Goal: Task Accomplishment & Management: Use online tool/utility

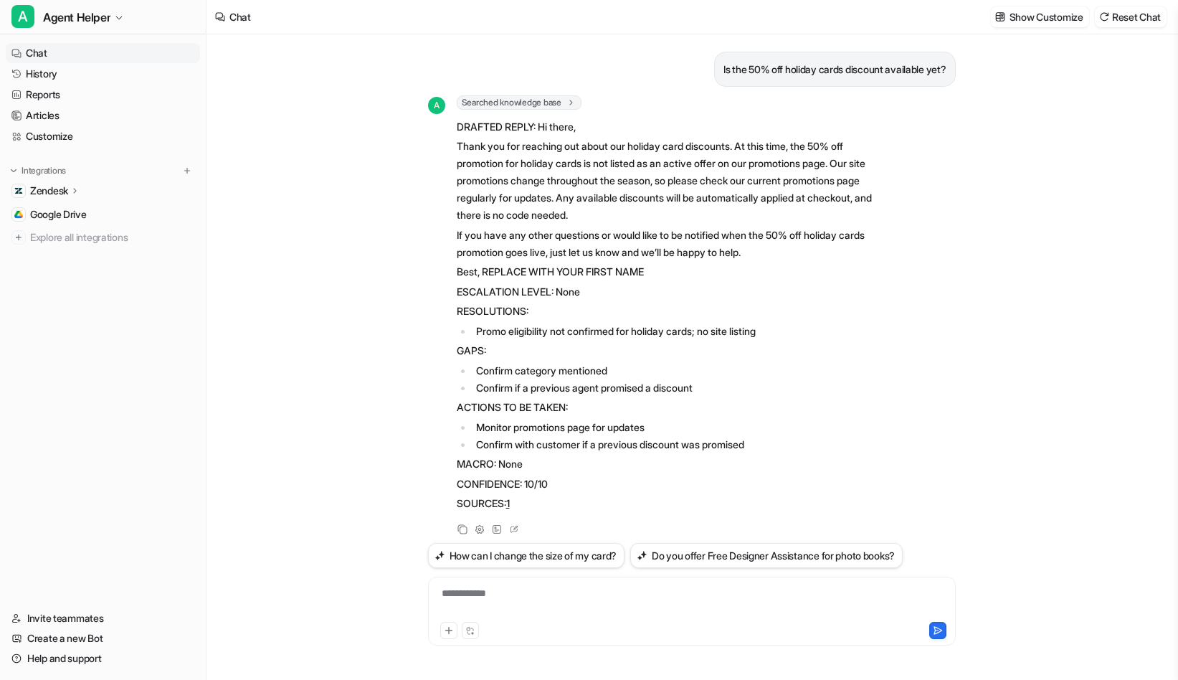
scroll to position [16, 0]
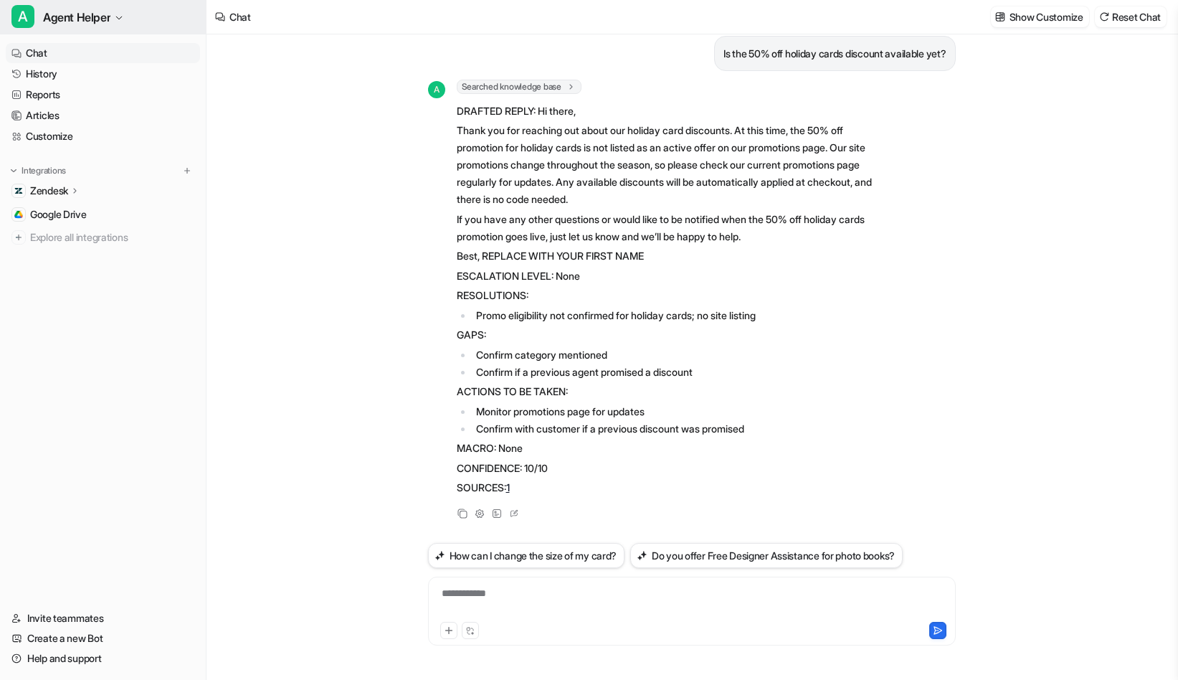
click at [68, 17] on span "Agent Helper" at bounding box center [76, 17] width 67 height 20
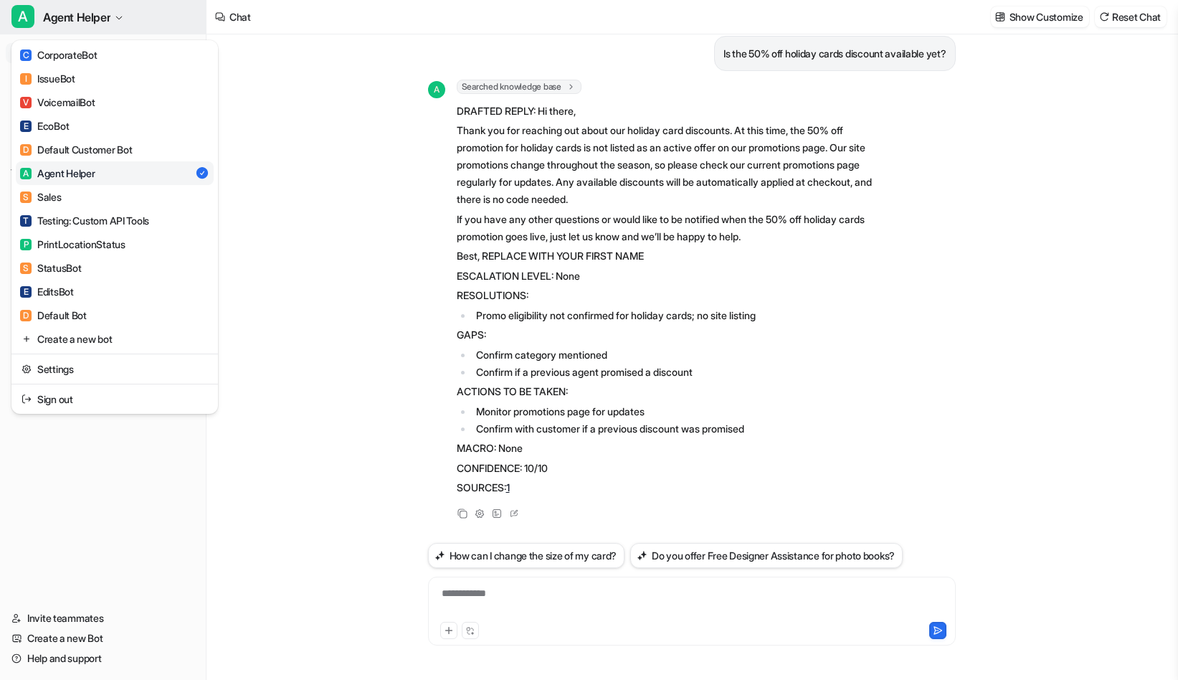
click at [123, 98] on link "V VoicemailBot" at bounding box center [115, 102] width 198 height 24
click at [70, 103] on div "V VoicemailBot" at bounding box center [57, 102] width 75 height 15
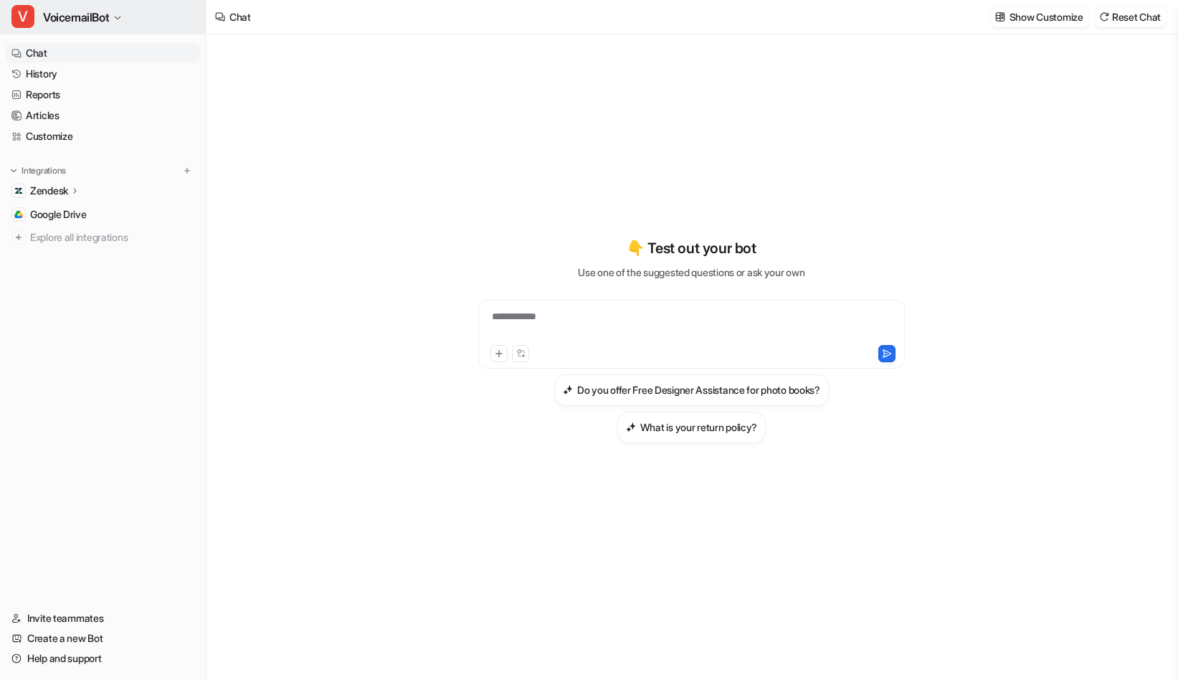
click at [86, 16] on span "VoicemailBot" at bounding box center [76, 17] width 66 height 20
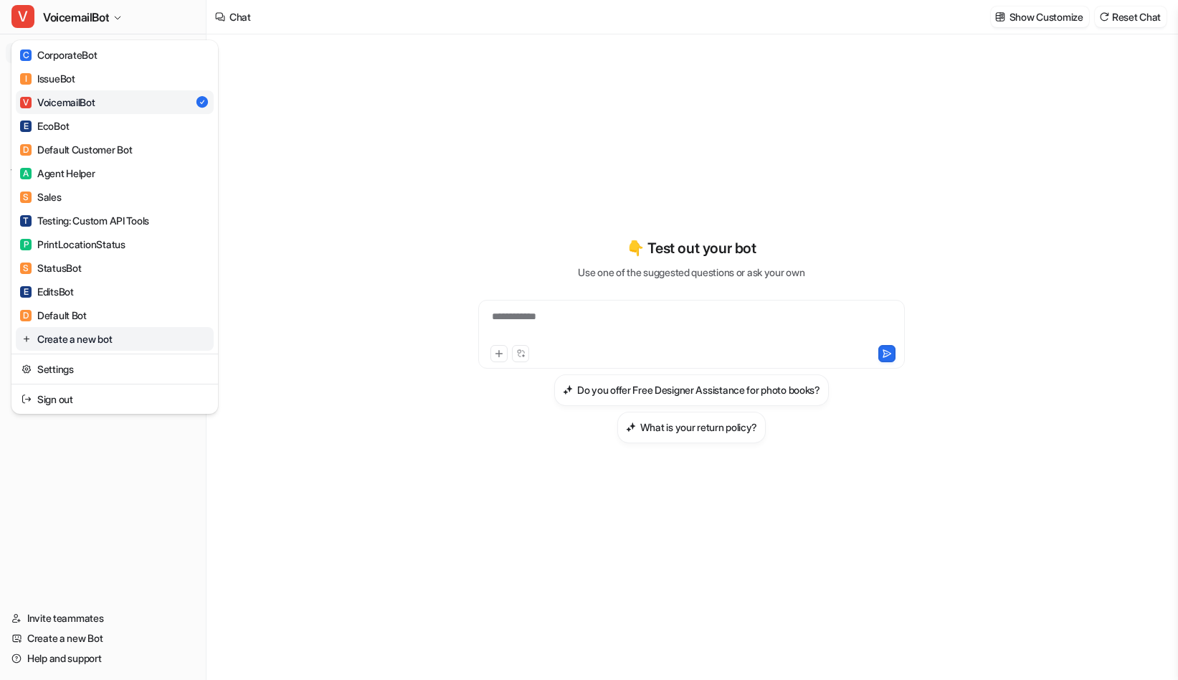
click at [92, 340] on link "Create a new bot" at bounding box center [115, 339] width 198 height 24
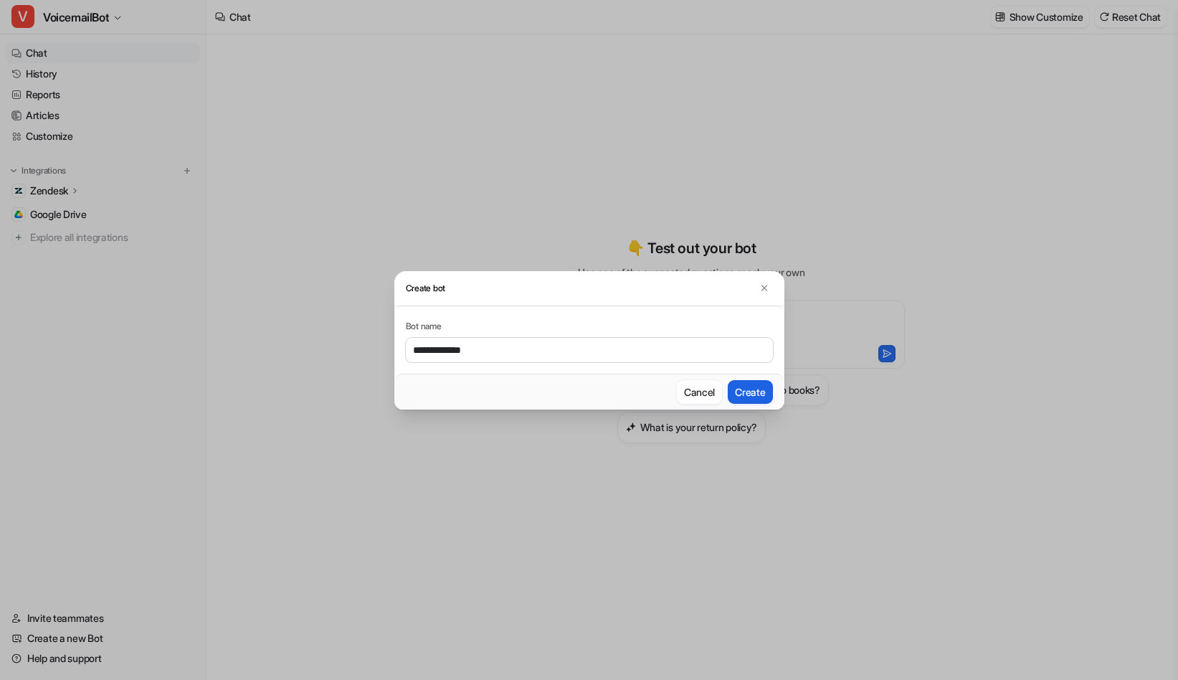
type input "**********"
click at [751, 390] on button "Create" at bounding box center [750, 392] width 44 height 24
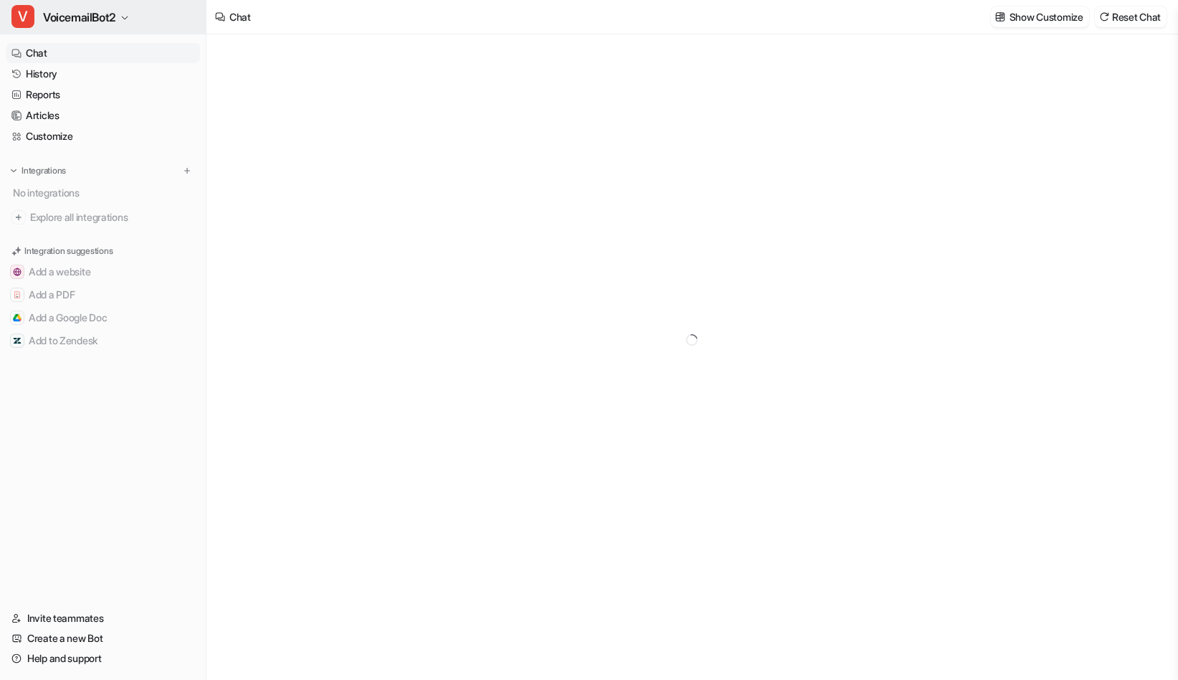
click at [116, 14] on span "VoicemailBot2" at bounding box center [79, 17] width 73 height 20
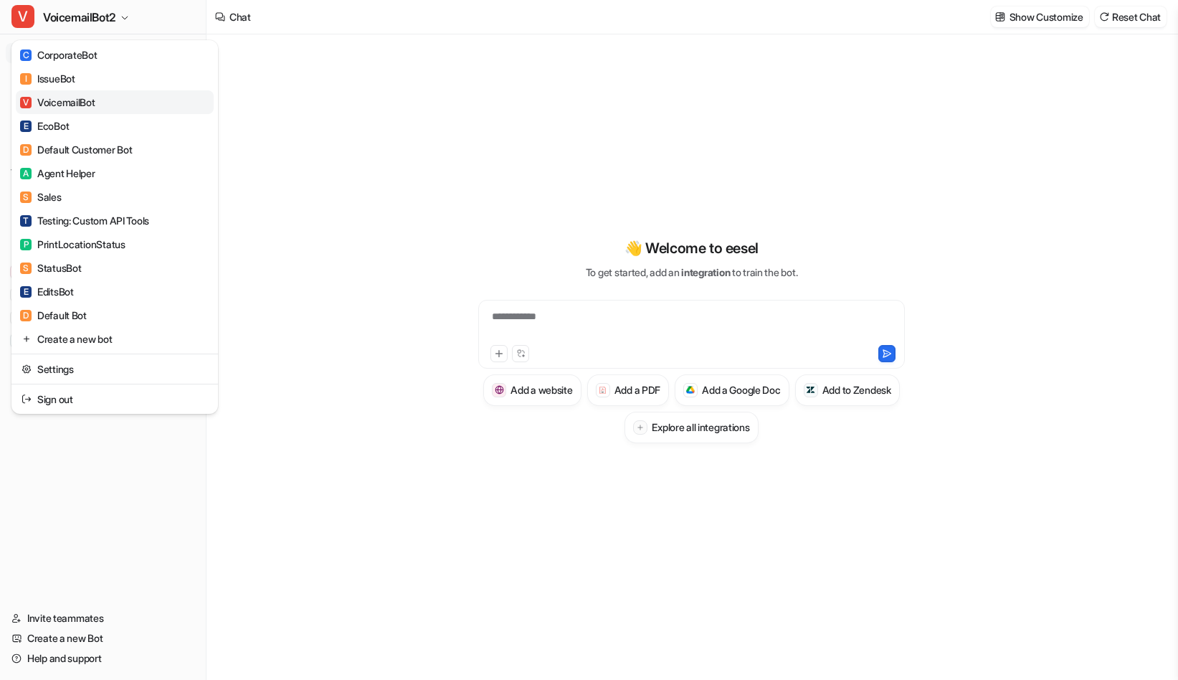
click at [101, 100] on link "V VoicemailBot" at bounding box center [115, 102] width 198 height 24
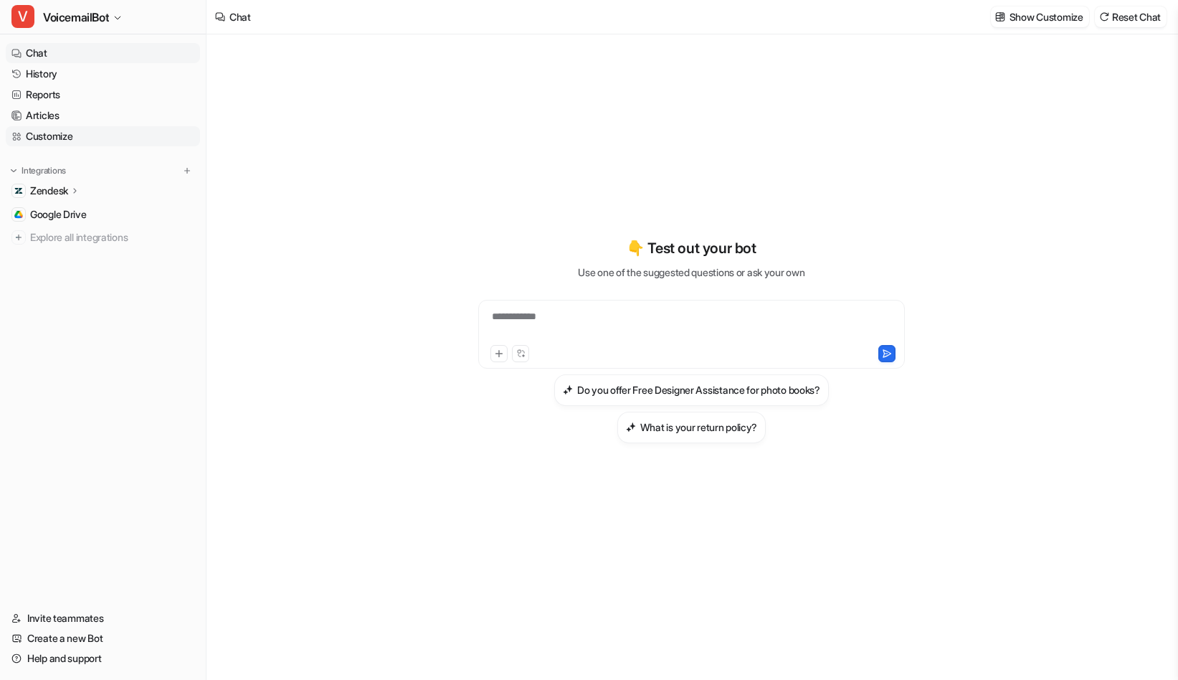
click at [57, 137] on link "Customize" at bounding box center [103, 136] width 194 height 20
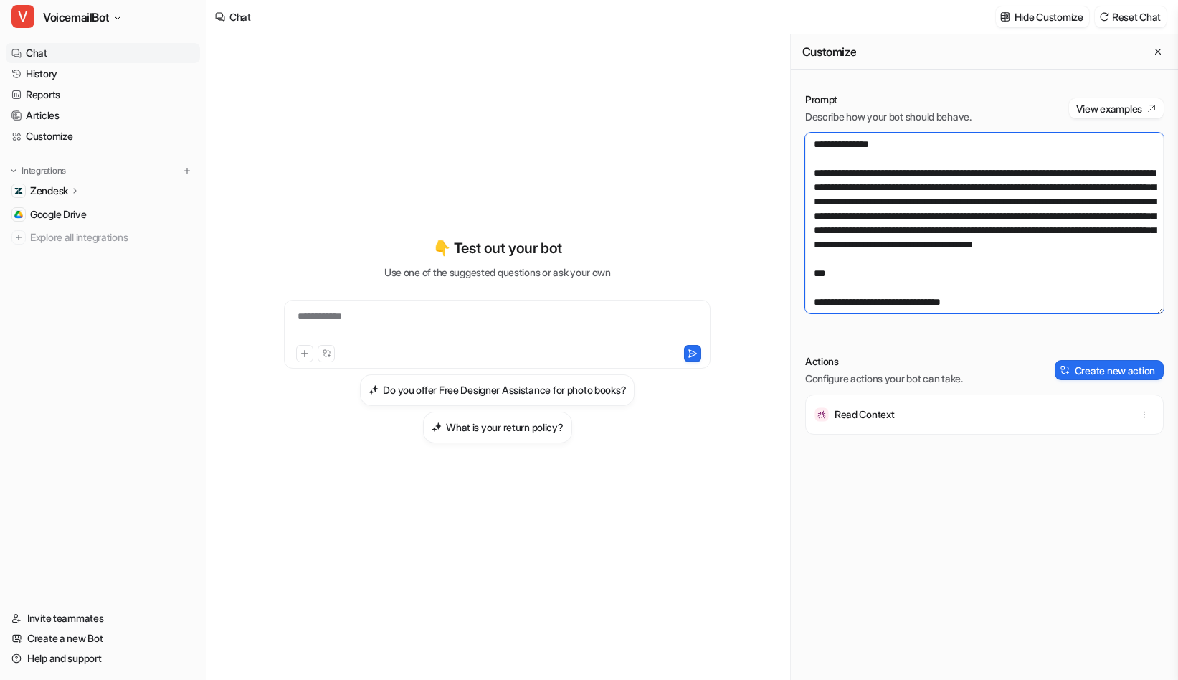
click at [1031, 206] on textarea at bounding box center [984, 223] width 358 height 181
click at [412, 141] on div "**********" at bounding box center [498, 340] width 528 height 476
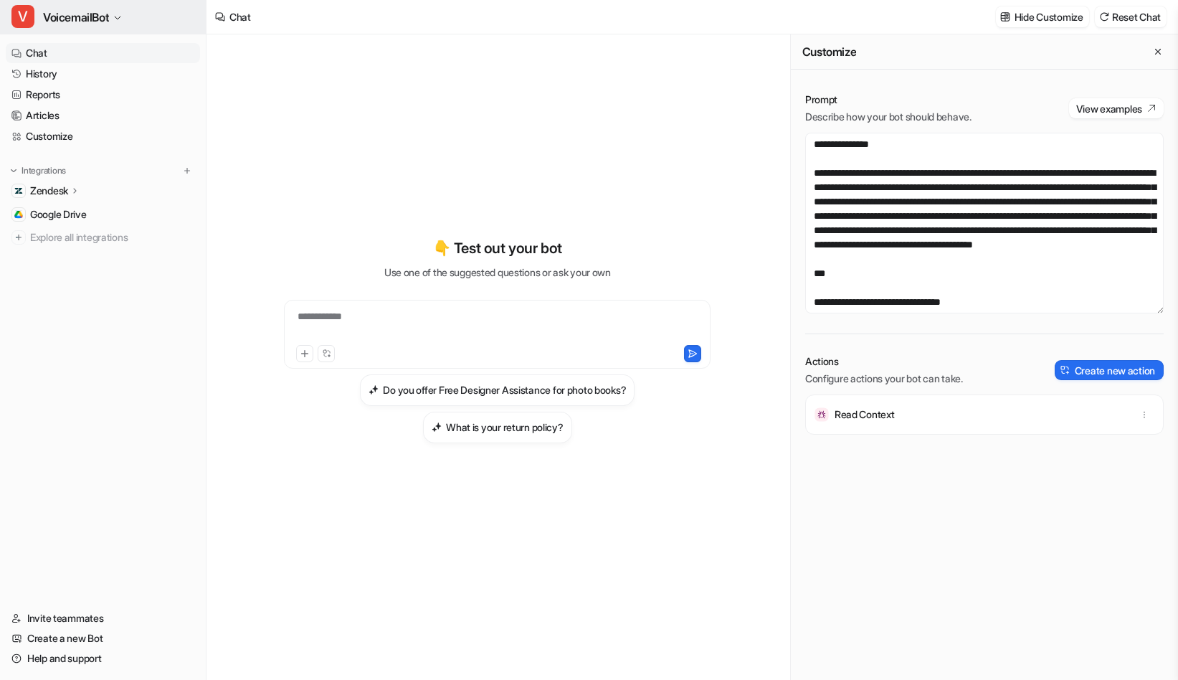
click at [81, 20] on span "VoicemailBot" at bounding box center [76, 17] width 66 height 20
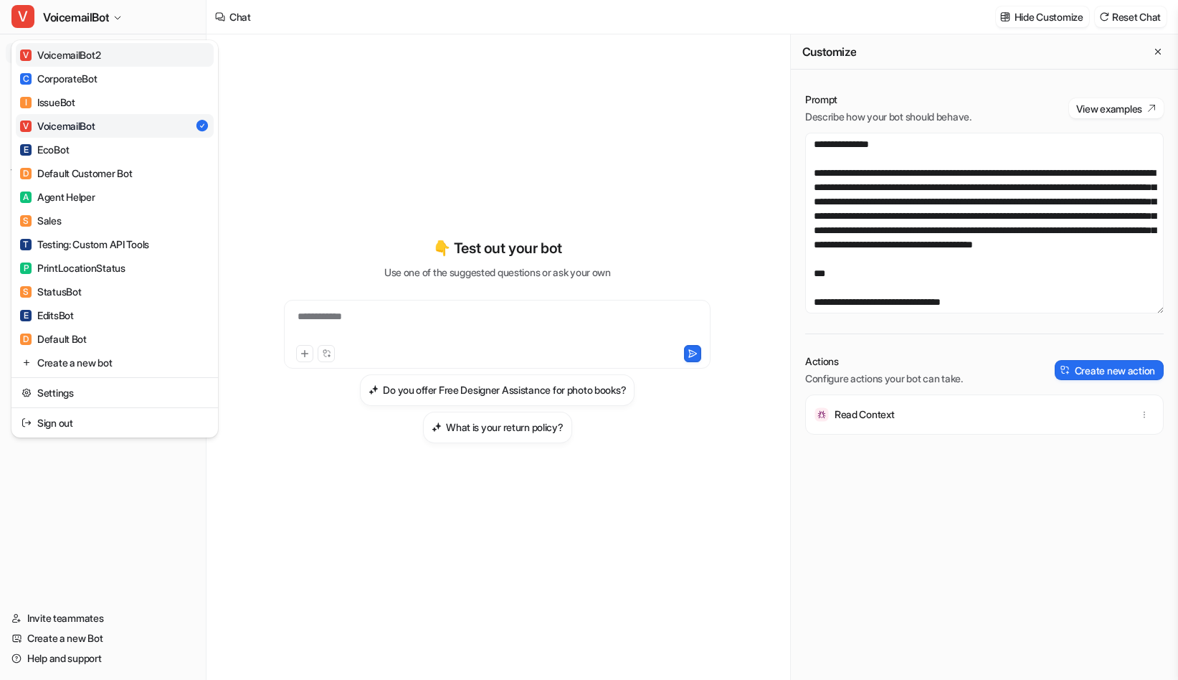
click at [86, 63] on link "V VoicemailBot2" at bounding box center [115, 55] width 198 height 24
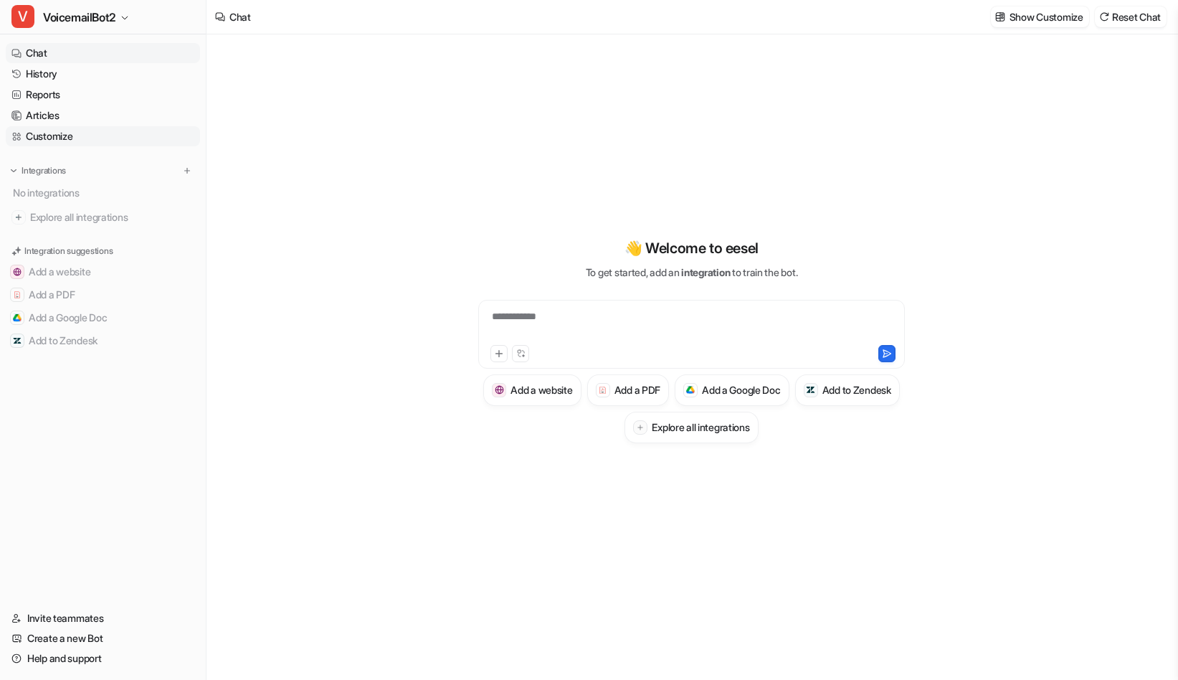
click at [65, 136] on link "Customize" at bounding box center [103, 136] width 194 height 20
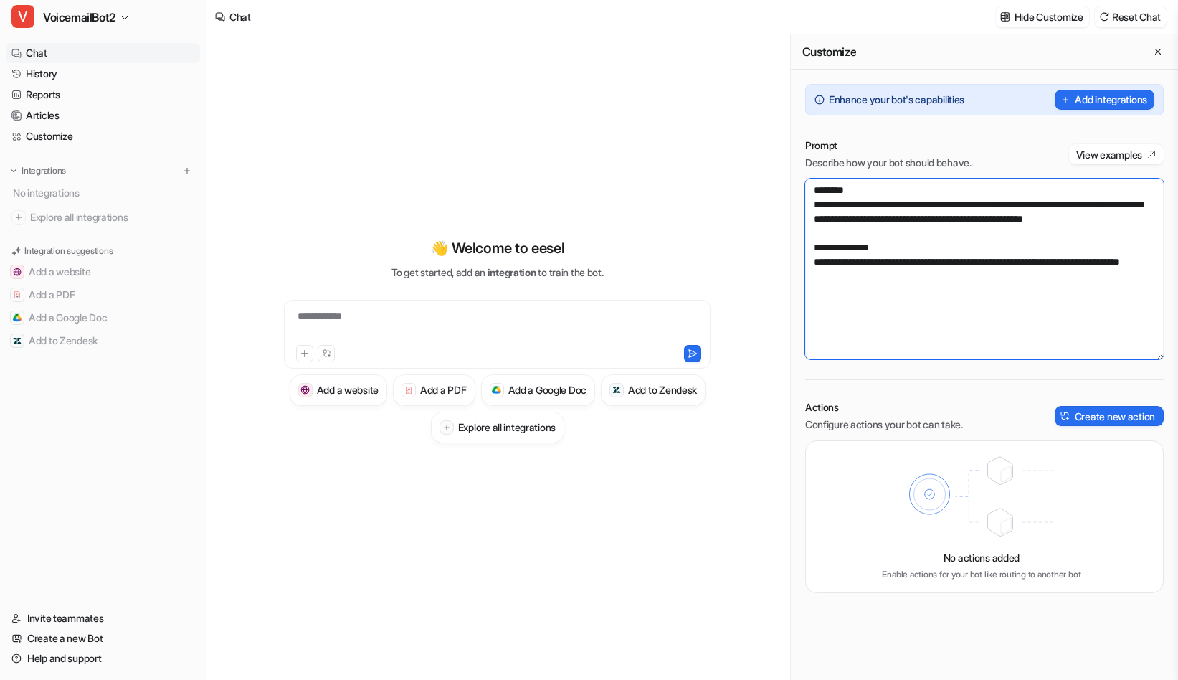
click at [965, 224] on textarea "**********" at bounding box center [984, 269] width 358 height 181
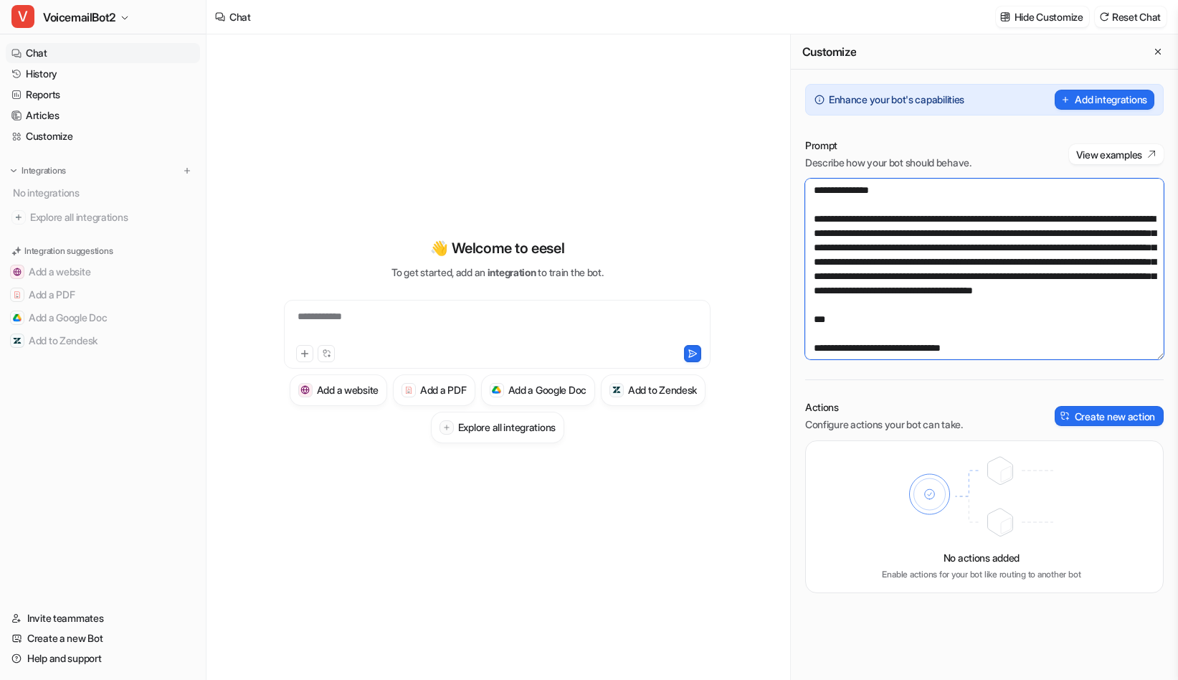
scroll to position [4654, 0]
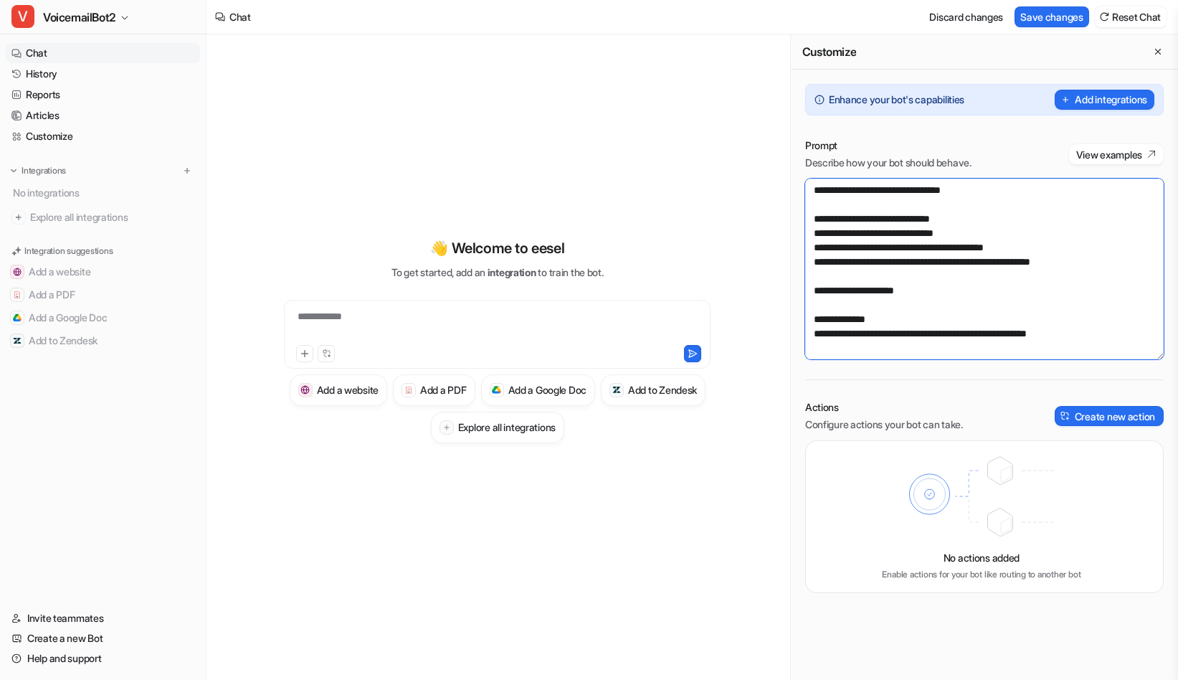
type textarea "**********"
click at [1098, 417] on button "Create new action" at bounding box center [1109, 416] width 109 height 20
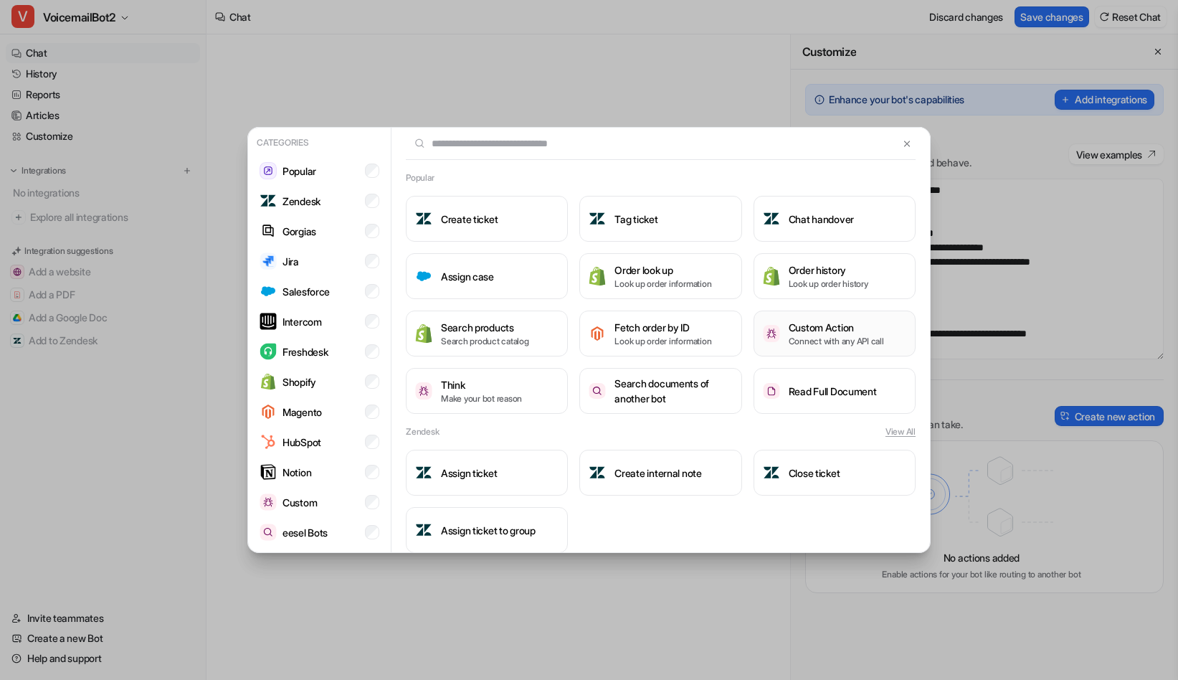
click at [817, 338] on p "Connect with any API call" at bounding box center [836, 341] width 95 height 13
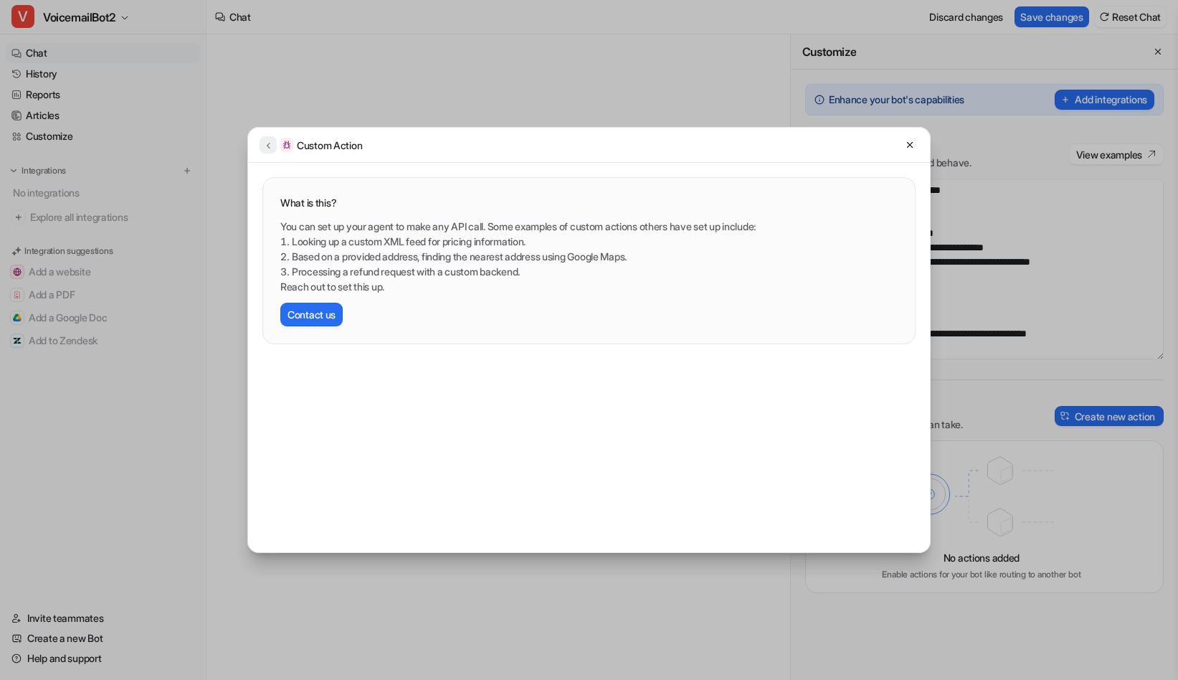
click at [272, 143] on icon at bounding box center [268, 145] width 10 height 11
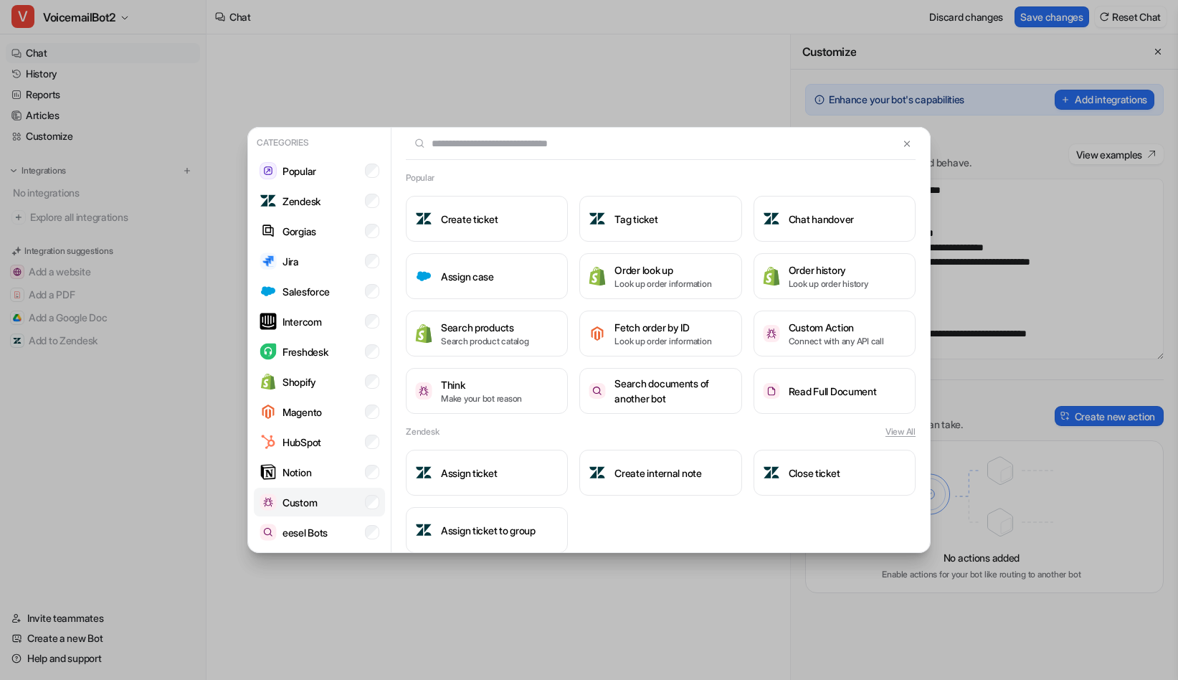
click at [351, 503] on li "Custom" at bounding box center [319, 502] width 131 height 29
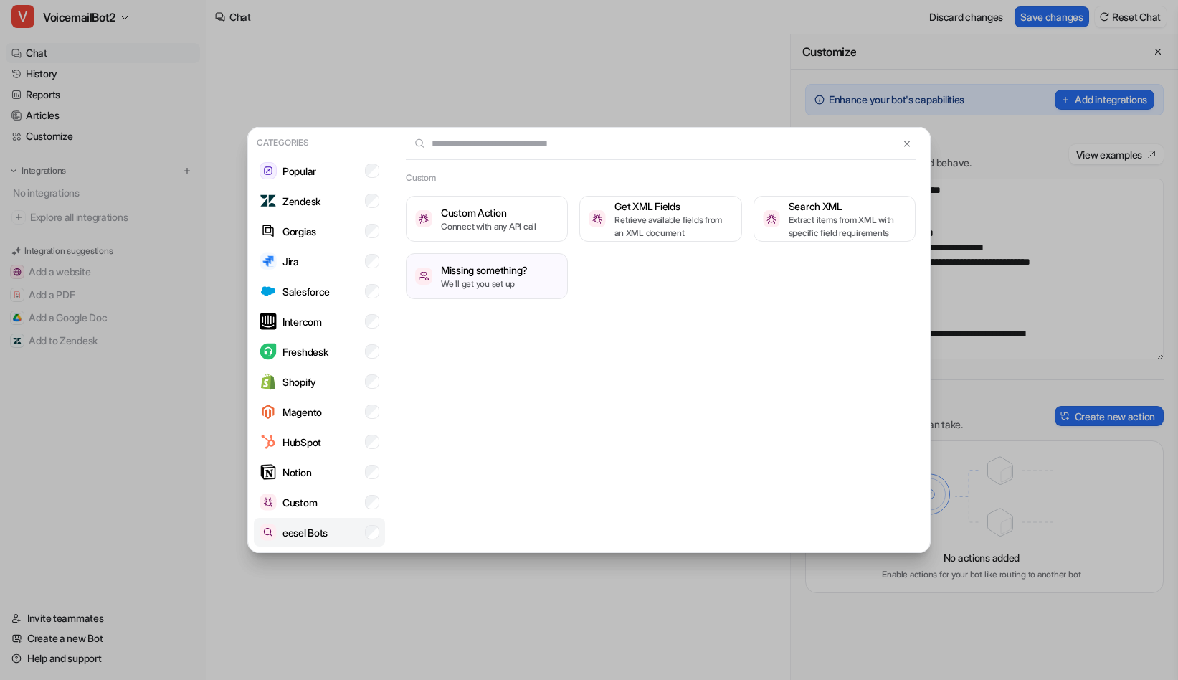
click at [342, 528] on li "eesel Bots" at bounding box center [319, 532] width 131 height 29
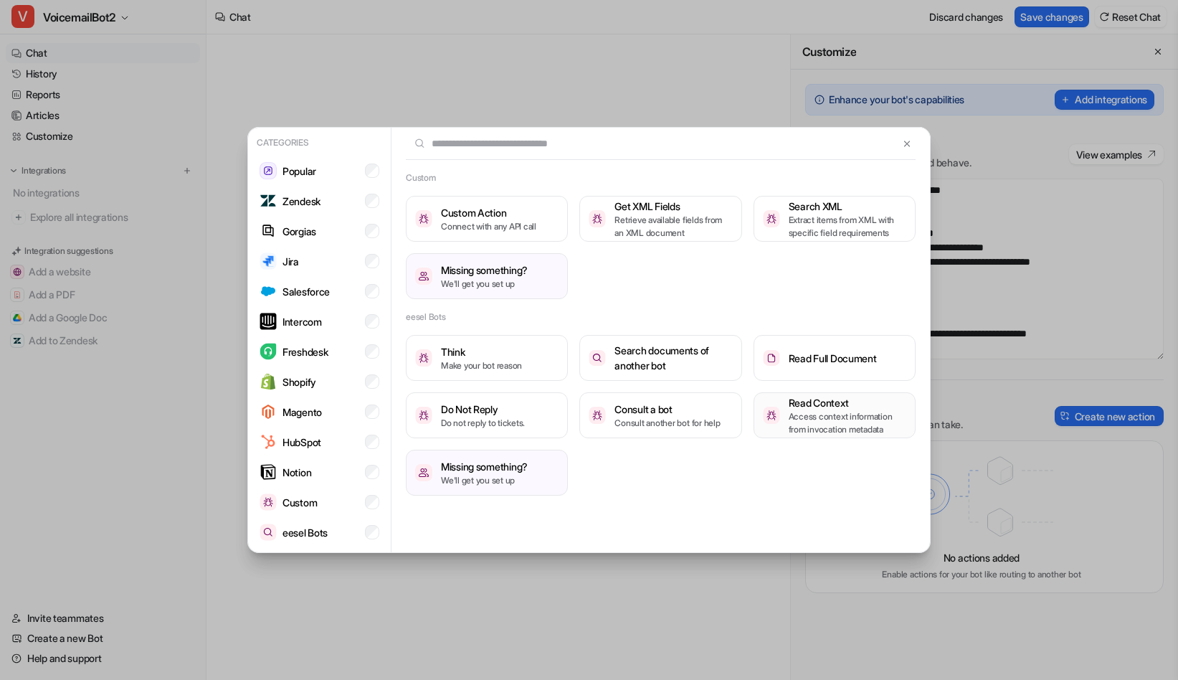
click at [819, 412] on p "Access context information from invocation metadata" at bounding box center [848, 423] width 118 height 26
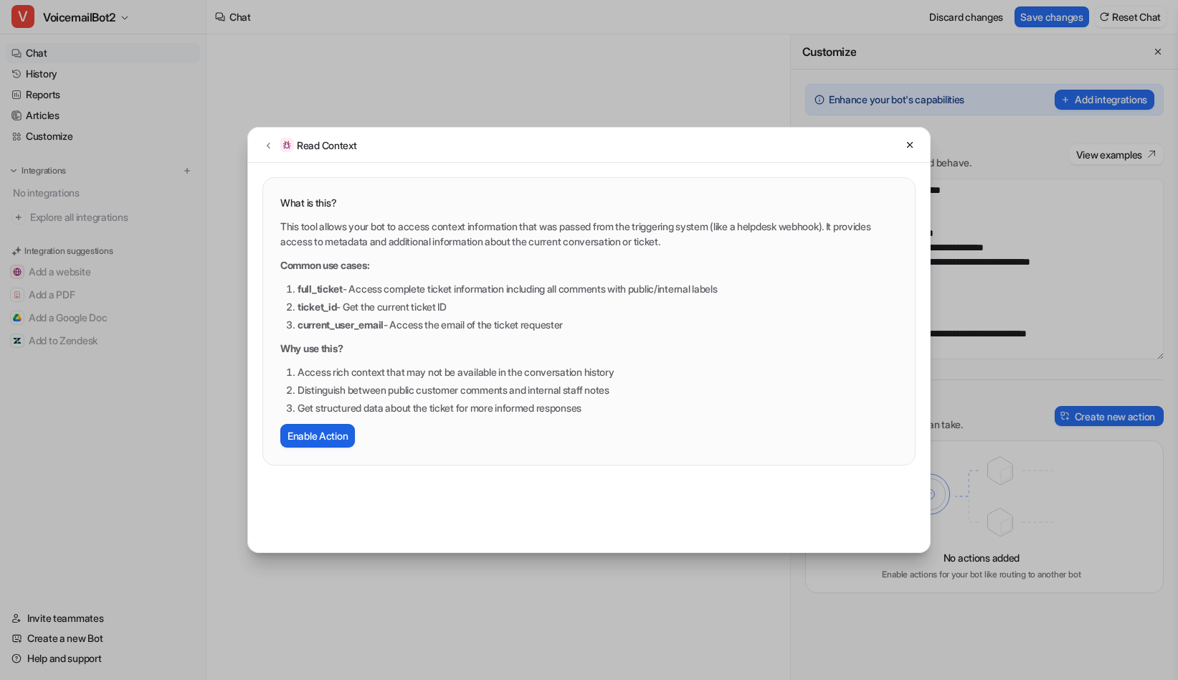
click at [305, 427] on button "Enable Action" at bounding box center [317, 436] width 75 height 24
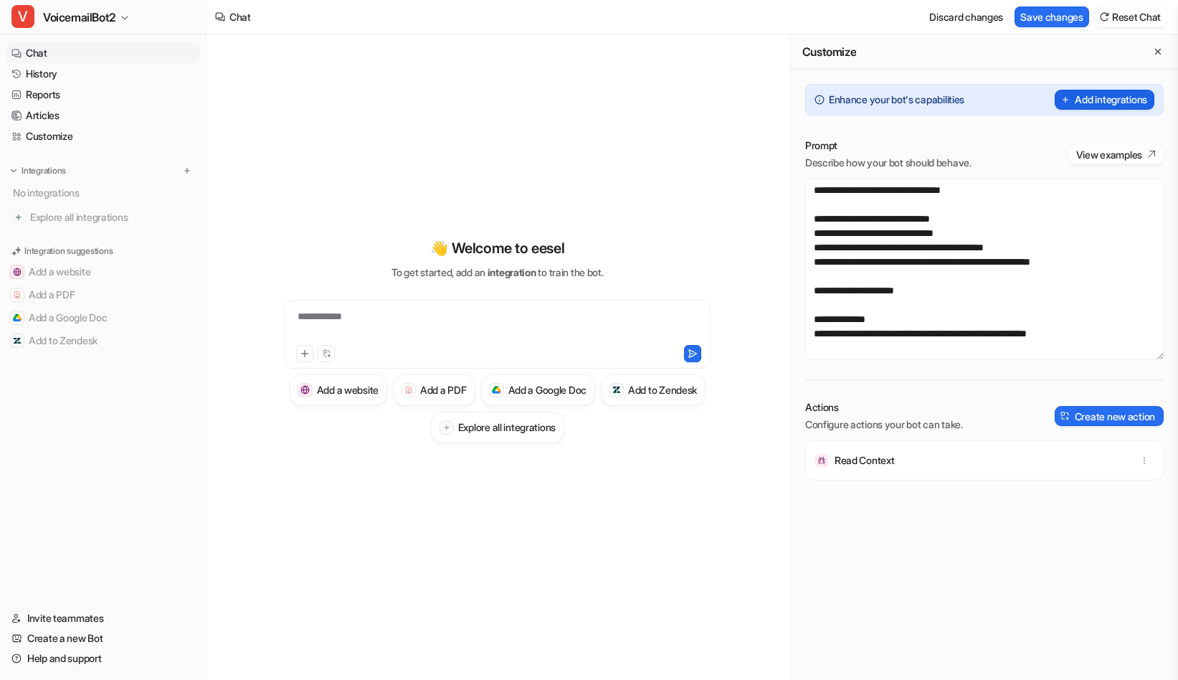
click at [1090, 92] on button "Add integrations" at bounding box center [1105, 100] width 100 height 20
click at [1052, 16] on button "Save changes" at bounding box center [1051, 16] width 75 height 21
click at [56, 222] on span "Explore all integrations" at bounding box center [112, 217] width 164 height 23
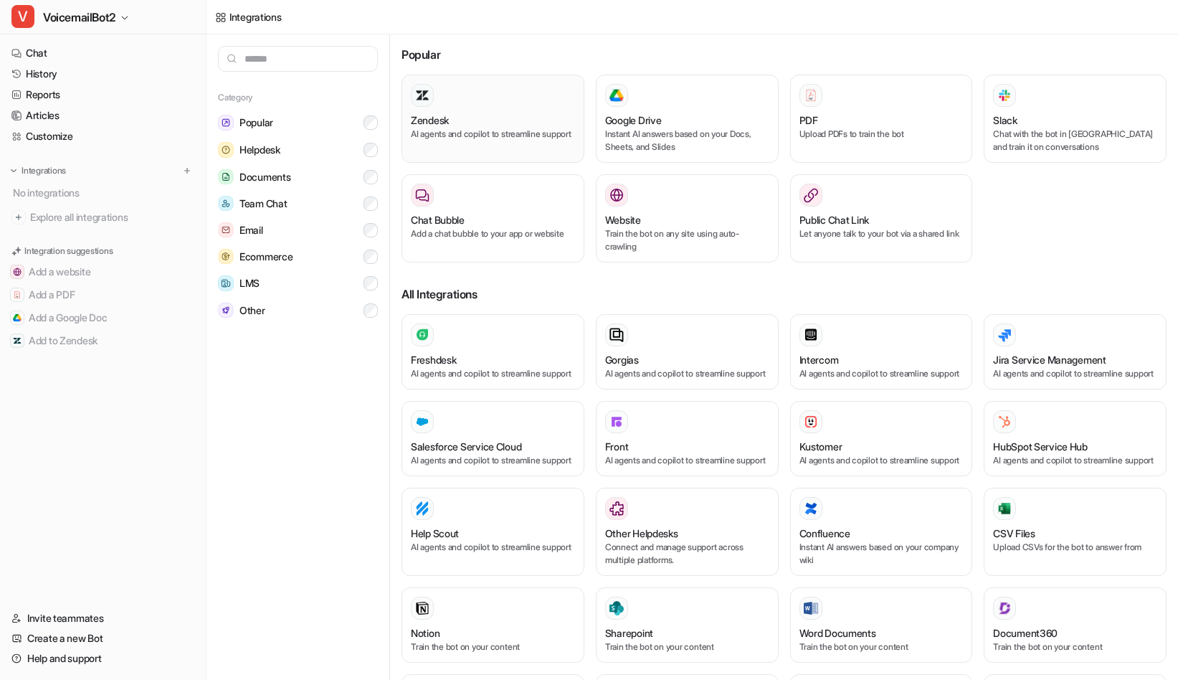
click at [466, 112] on div "Zendesk AI agents and copilot to streamline support" at bounding box center [493, 119] width 164 height 70
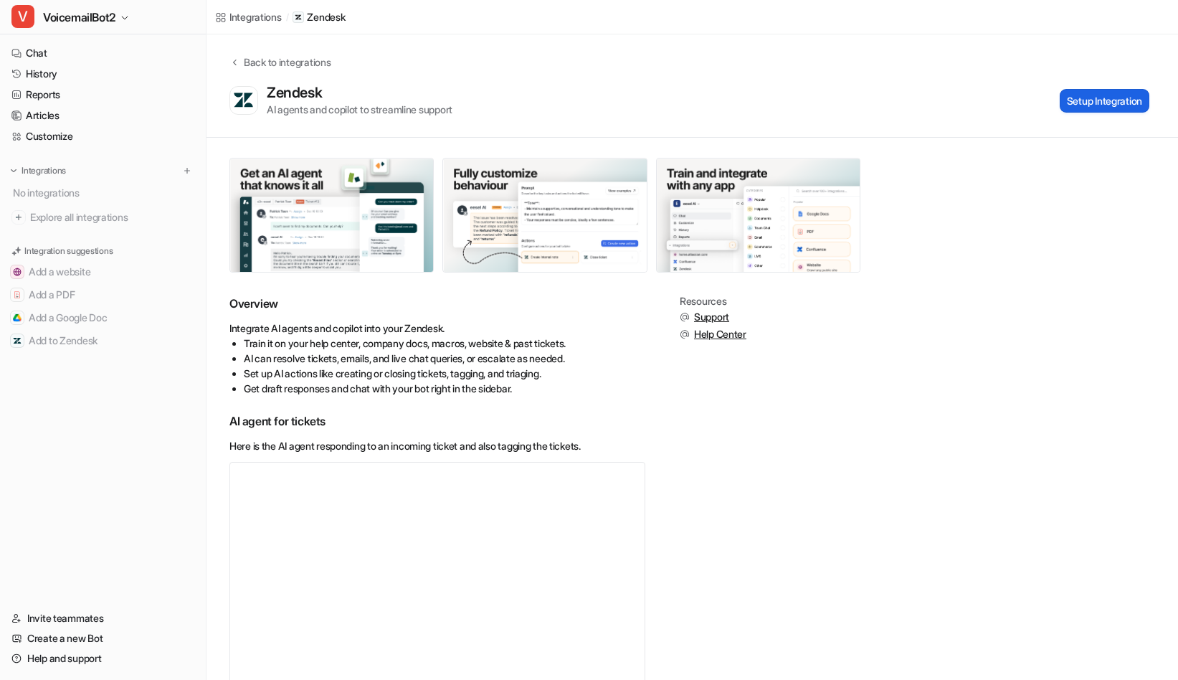
click at [1113, 103] on button "Setup Integration" at bounding box center [1105, 101] width 90 height 24
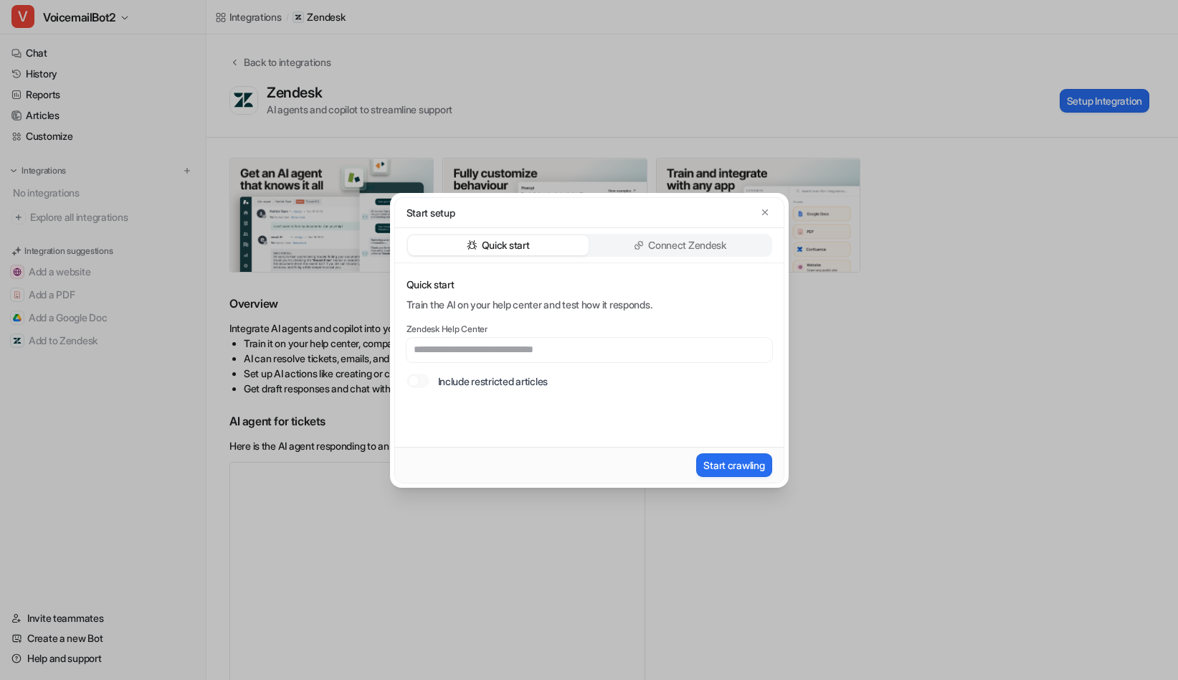
click at [678, 239] on p "Connect Zendesk" at bounding box center [687, 245] width 78 height 14
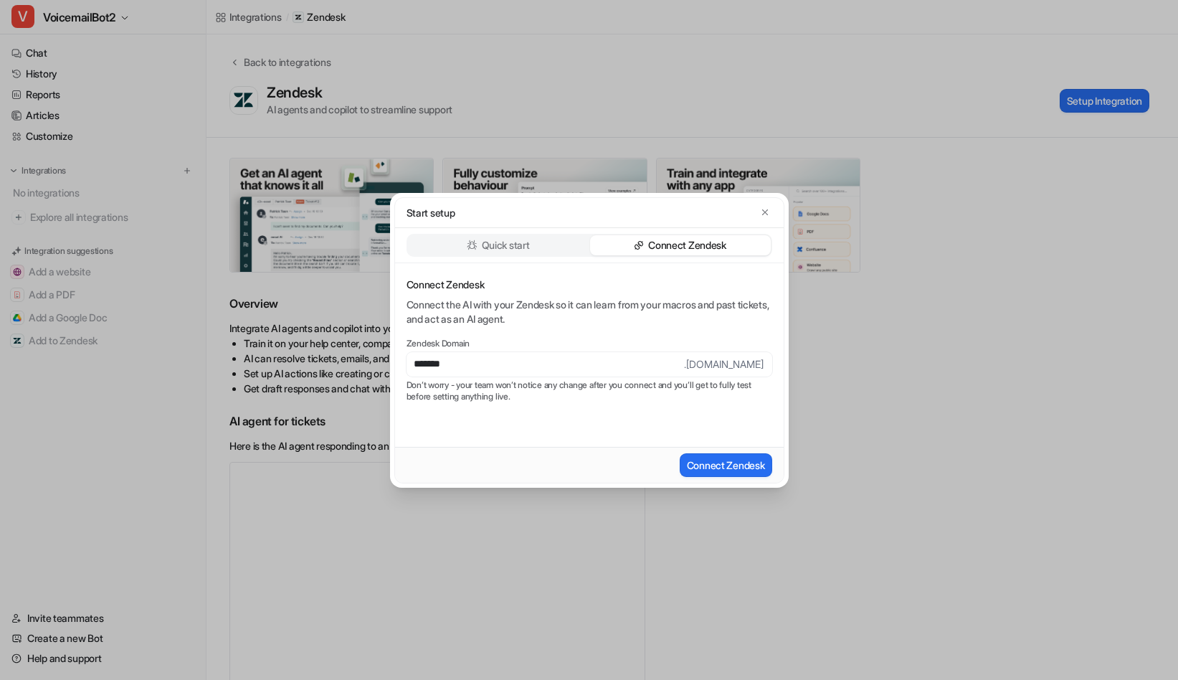
type input "**********"
click at [739, 467] on button "Connect Zendesk" at bounding box center [726, 465] width 92 height 24
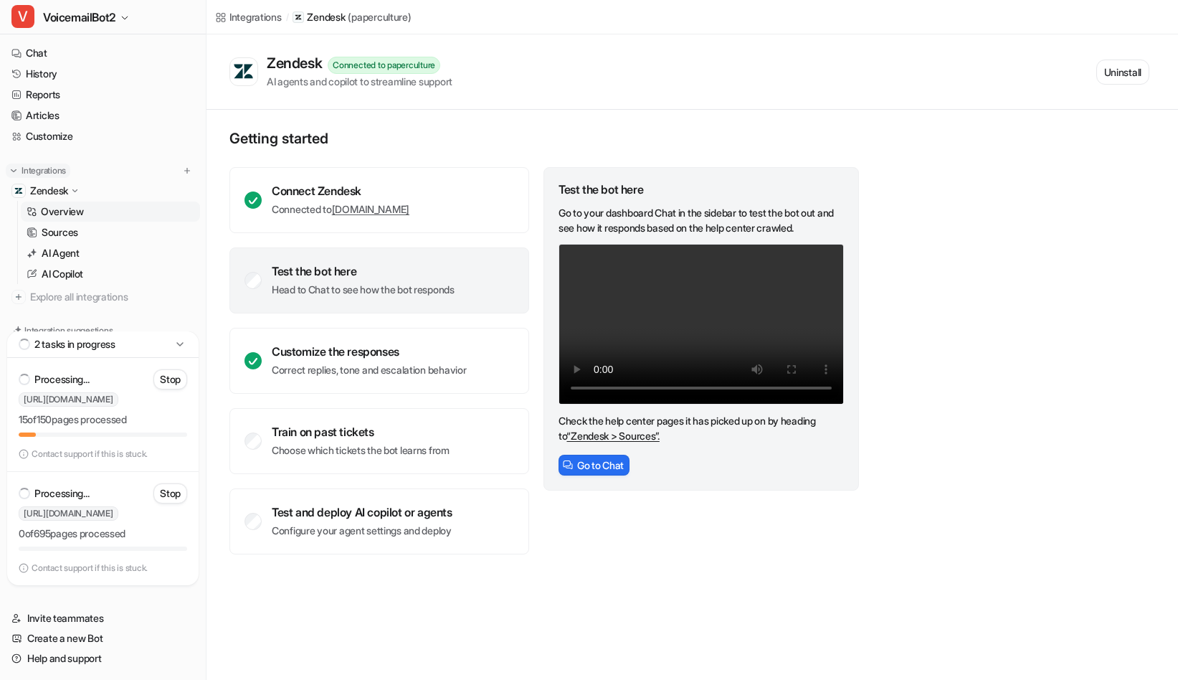
click at [12, 171] on img at bounding box center [14, 171] width 10 height 10
click at [60, 279] on button "Add a Google Doc" at bounding box center [103, 271] width 194 height 23
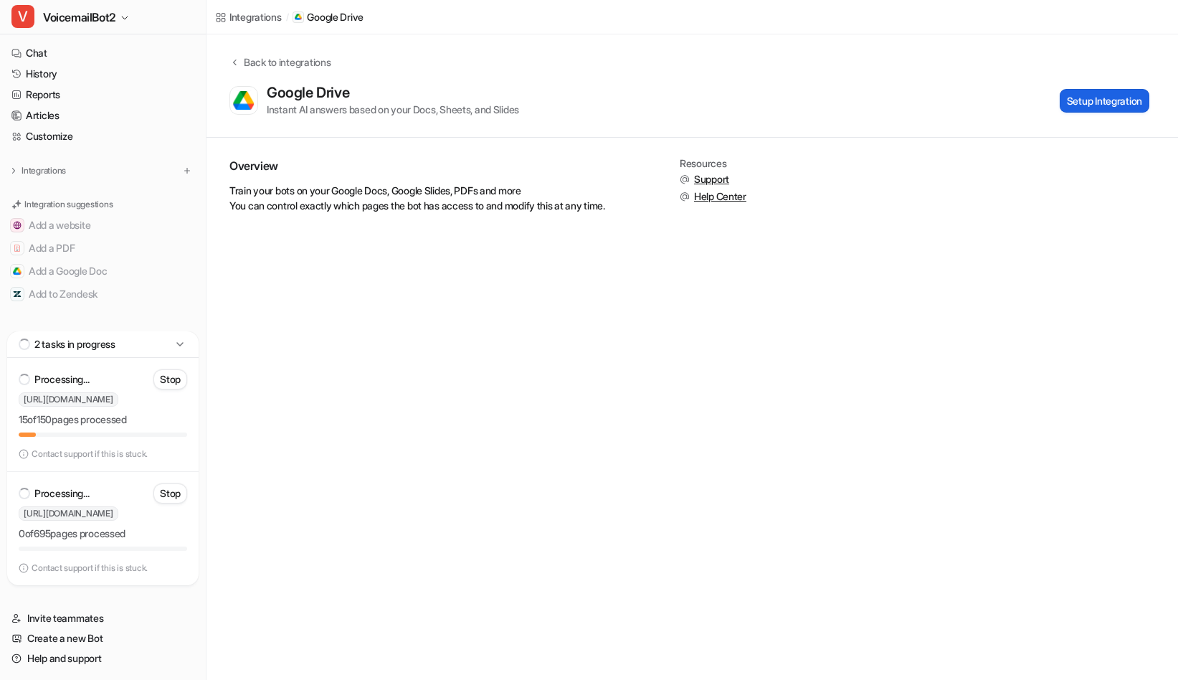
click at [1126, 103] on button "Setup Integration" at bounding box center [1105, 101] width 90 height 24
